Goal: Transaction & Acquisition: Purchase product/service

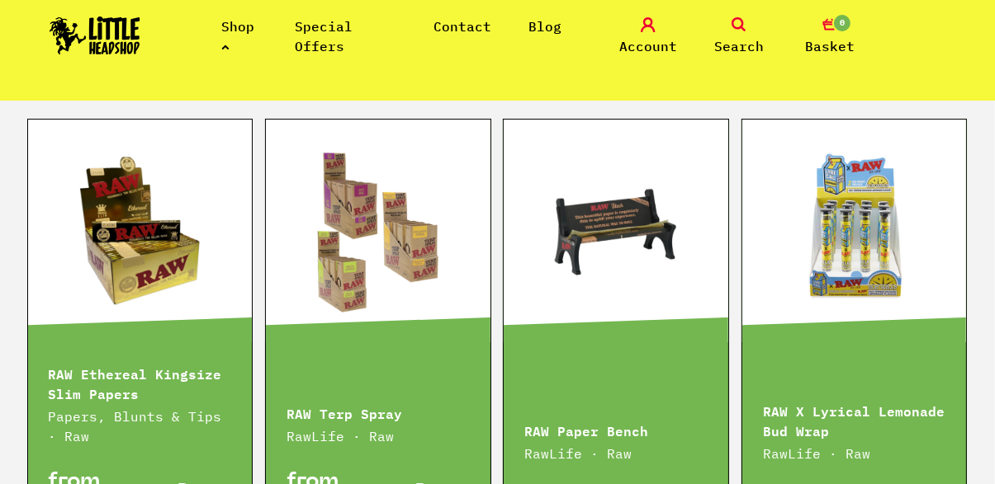
scroll to position [2298, 0]
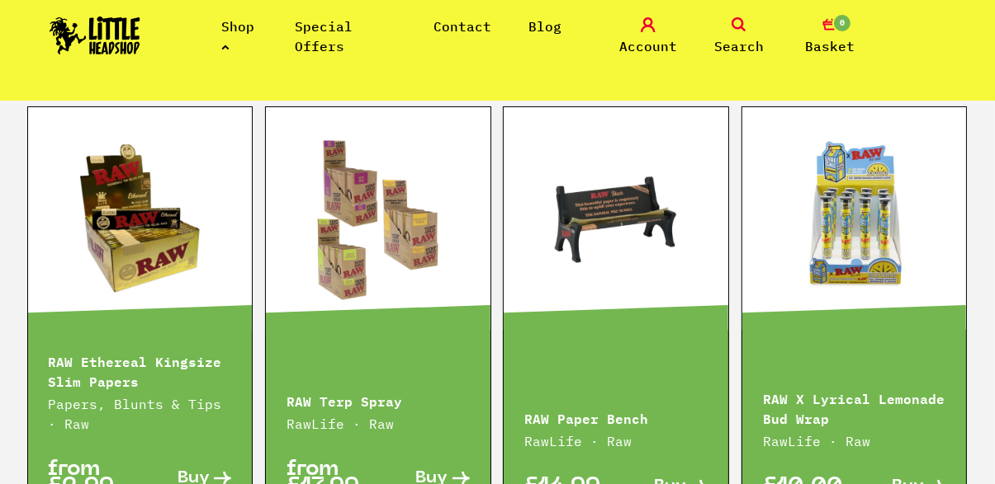
click at [678, 301] on link at bounding box center [615, 218] width 224 height 165
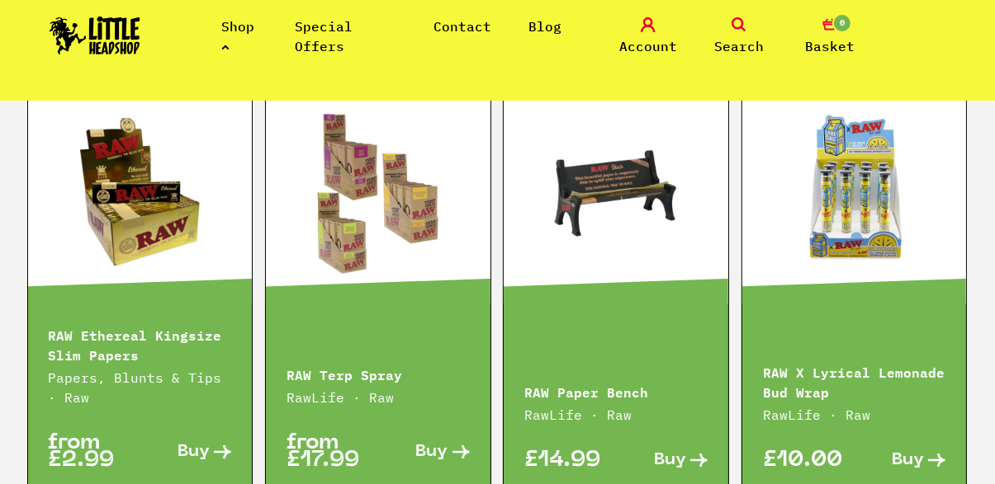
click at [693, 351] on div "RAW Paper Bench RawLife · Raw £14.99 Buy" at bounding box center [616, 285] width 226 height 411
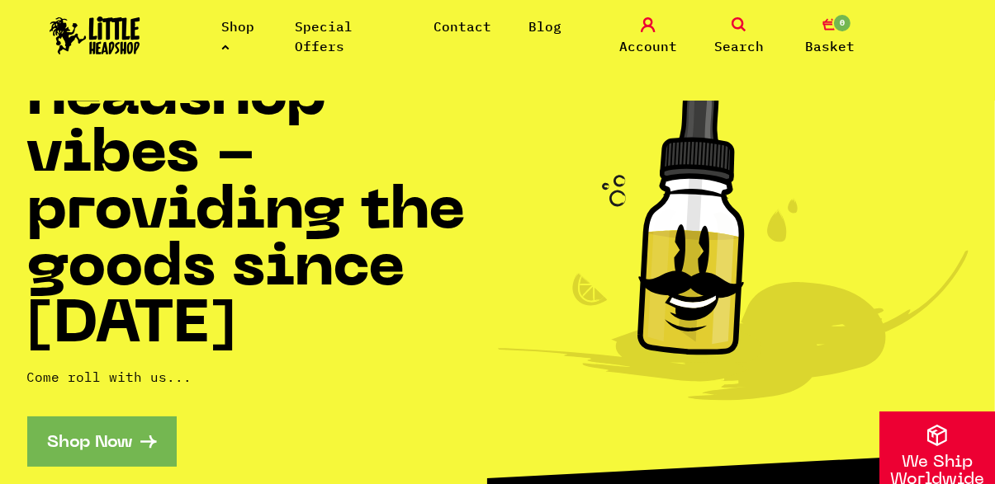
scroll to position [0, 0]
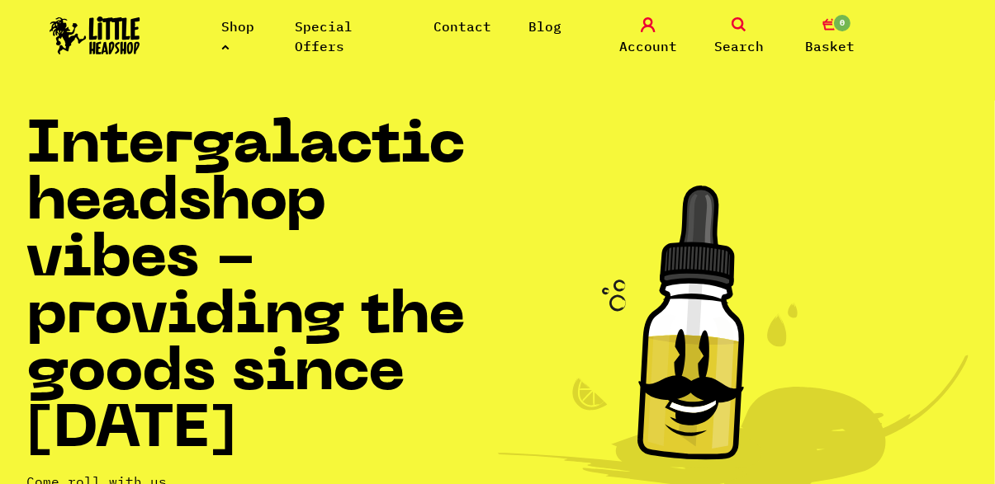
click at [253, 26] on link "Shop" at bounding box center [237, 36] width 33 height 36
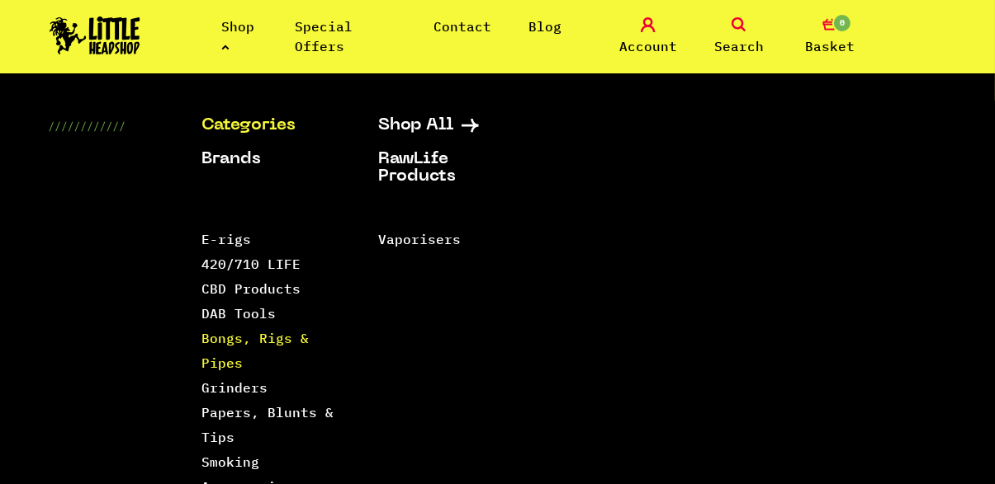
click at [233, 337] on link "Bongs, Rigs & Pipes" at bounding box center [254, 350] width 107 height 41
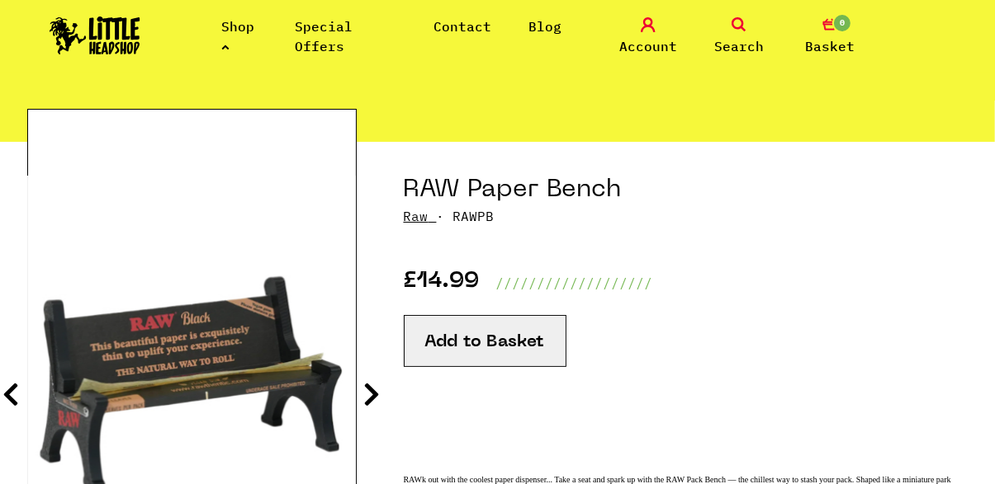
scroll to position [121, 0]
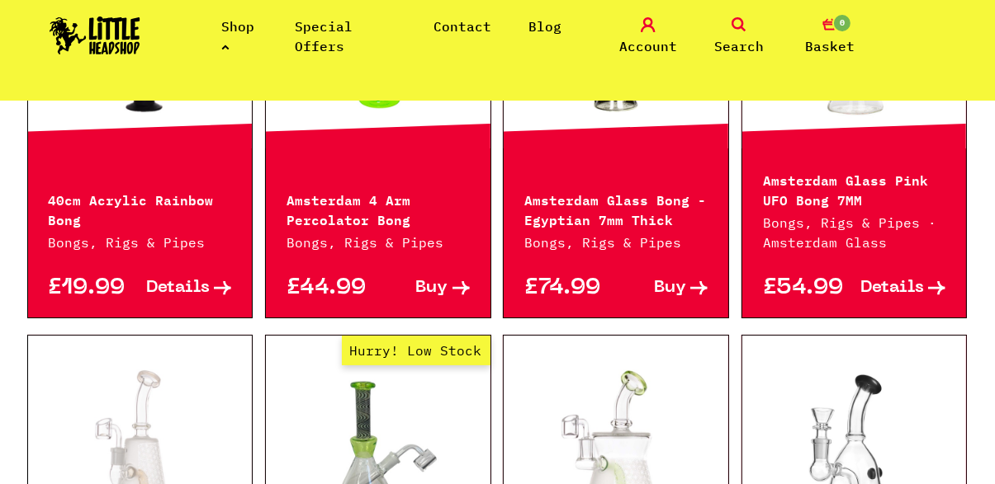
scroll to position [843, 0]
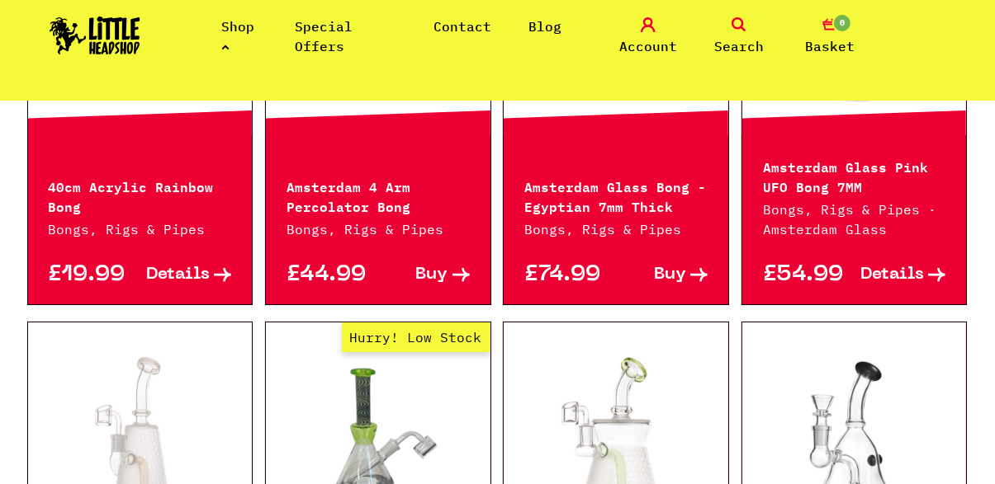
click at [860, 484] on div at bounding box center [854, 434] width 224 height 223
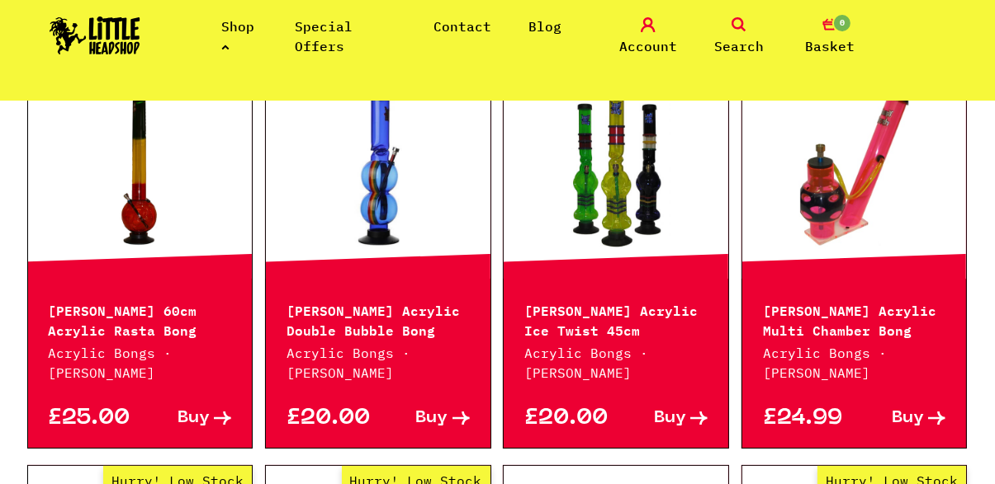
scroll to position [1948, 0]
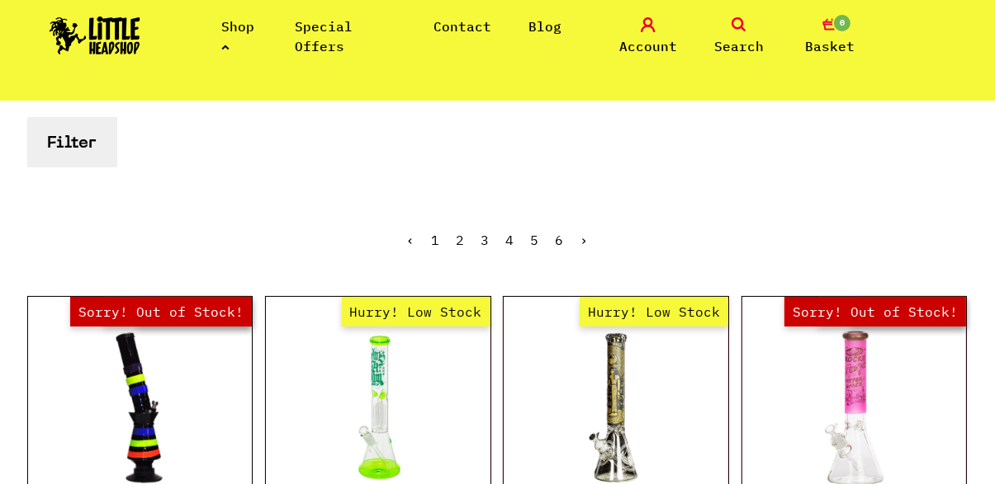
click at [249, 30] on link "Shop" at bounding box center [237, 36] width 33 height 36
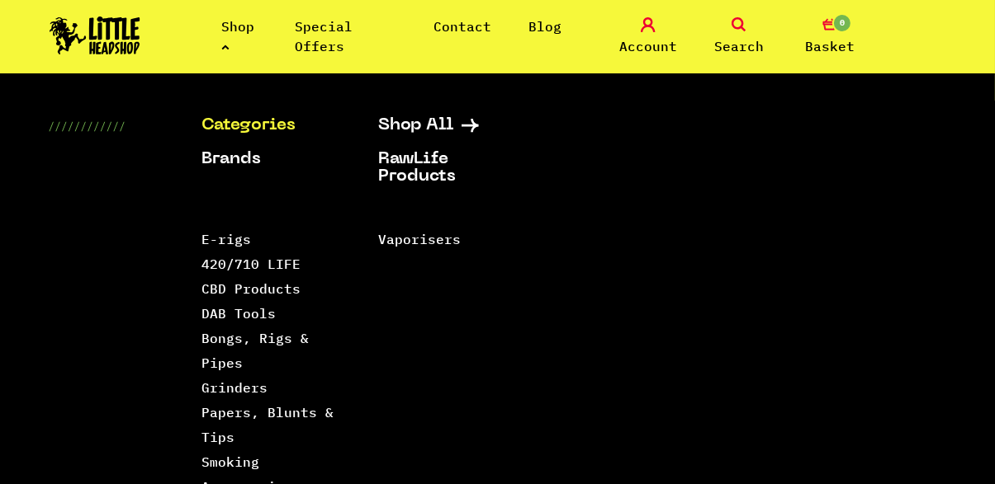
scroll to position [645, 0]
click at [219, 360] on link "Bongs, Rigs & Pipes" at bounding box center [254, 350] width 107 height 41
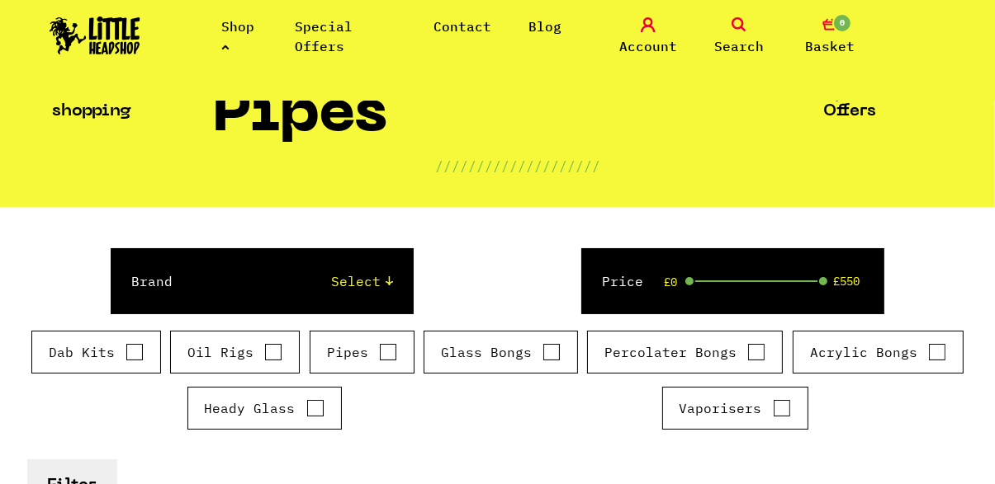
scroll to position [120, 0]
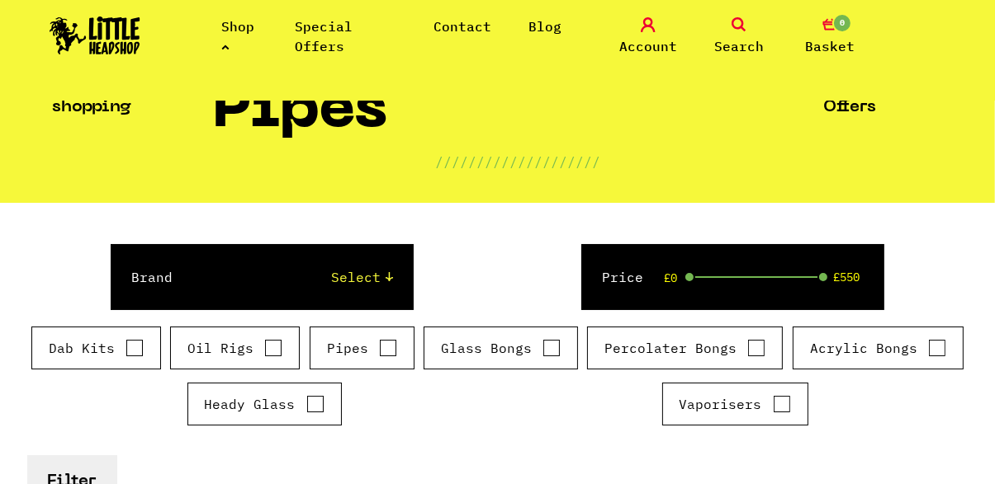
click at [382, 346] on input "Pipes" at bounding box center [388, 348] width 18 height 17
checkbox input "true"
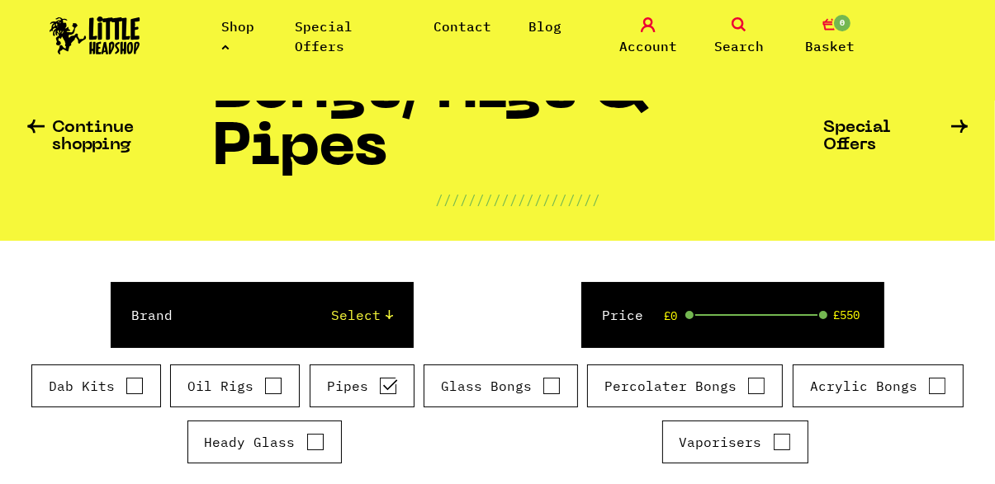
scroll to position [0, 0]
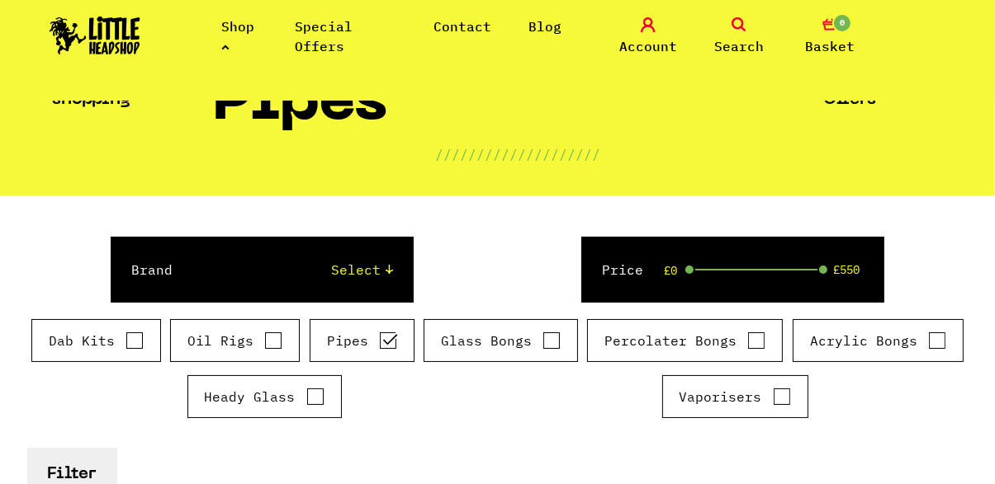
click at [70, 469] on button "Filter" at bounding box center [72, 473] width 90 height 50
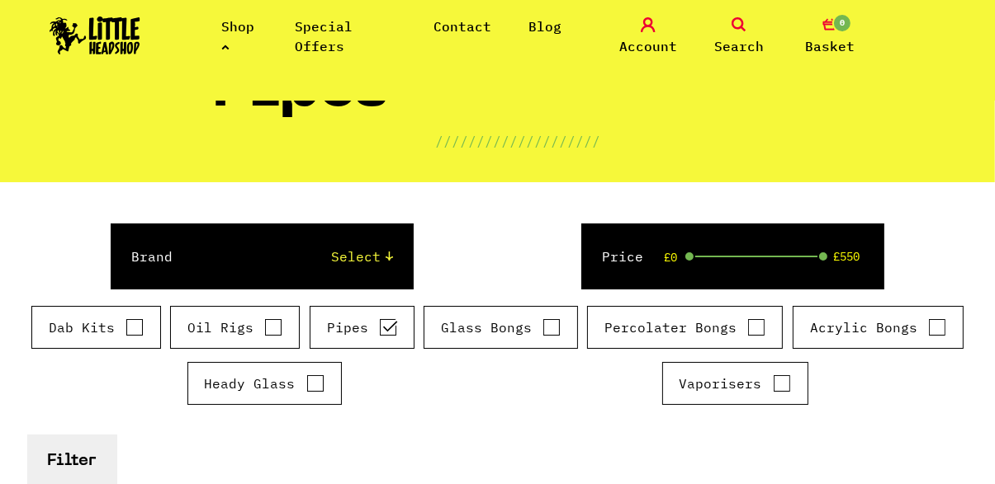
scroll to position [205, 0]
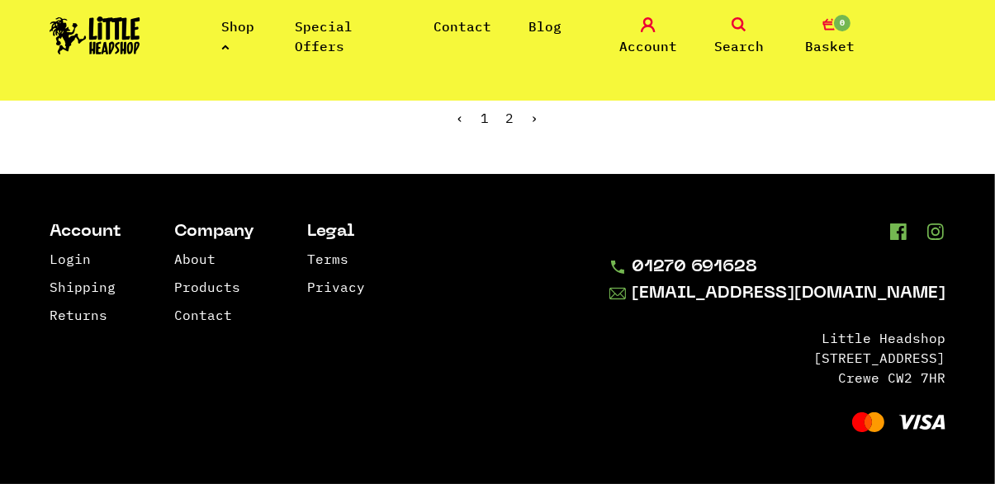
scroll to position [3135, 0]
click at [509, 126] on link "2" at bounding box center [510, 118] width 8 height 17
